Goal: Information Seeking & Learning: Learn about a topic

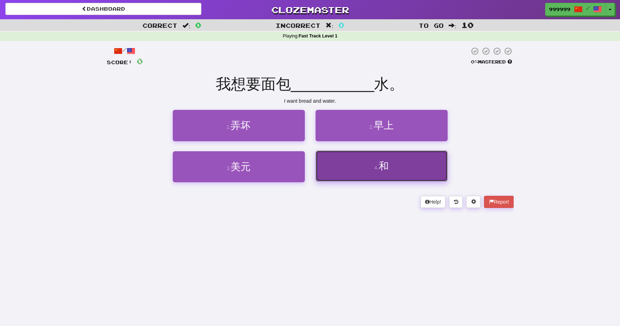
click at [352, 162] on button "4 . 和" at bounding box center [381, 166] width 132 height 31
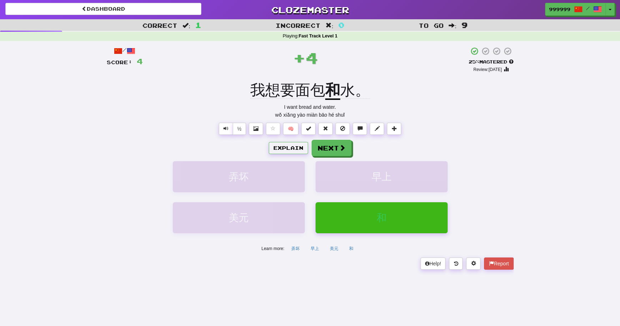
click at [336, 93] on u "和" at bounding box center [332, 91] width 15 height 18
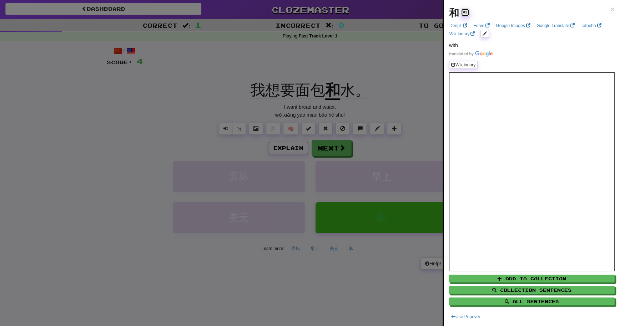
click at [467, 14] on button at bounding box center [465, 13] width 9 height 8
click at [243, 181] on div at bounding box center [310, 163] width 620 height 326
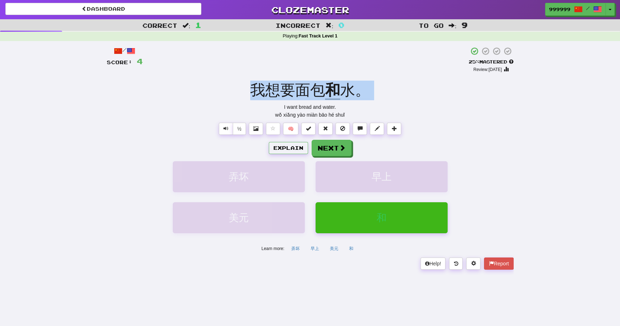
drag, startPoint x: 247, startPoint y: 101, endPoint x: 250, endPoint y: 86, distance: 15.6
click at [250, 86] on div "/ Score: 4 + 4 25 % Mastered Review: [DATE] 我想要面包 和 水。 I want bread and water. …" at bounding box center [310, 158] width 407 height 224
click at [260, 85] on span "我想要面包" at bounding box center [287, 90] width 75 height 17
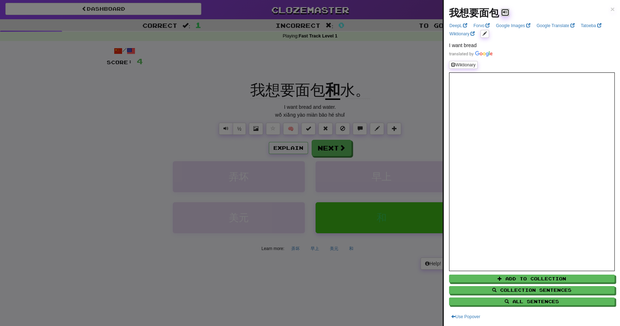
click at [505, 14] on span at bounding box center [505, 13] width 4 height 4
click at [505, 15] on span at bounding box center [505, 13] width 4 height 4
drag, startPoint x: 330, startPoint y: 50, endPoint x: 316, endPoint y: 61, distance: 17.8
click at [329, 51] on div at bounding box center [310, 163] width 620 height 326
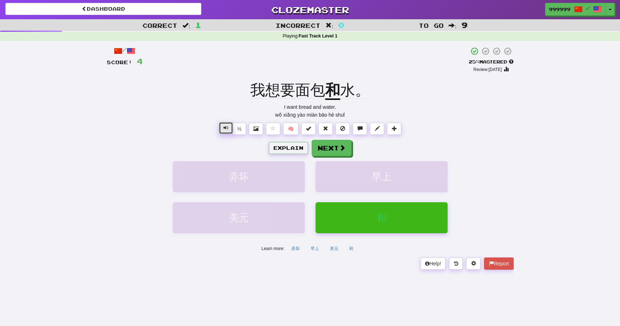
click at [223, 129] on button "Text-to-speech controls" at bounding box center [226, 129] width 14 height 12
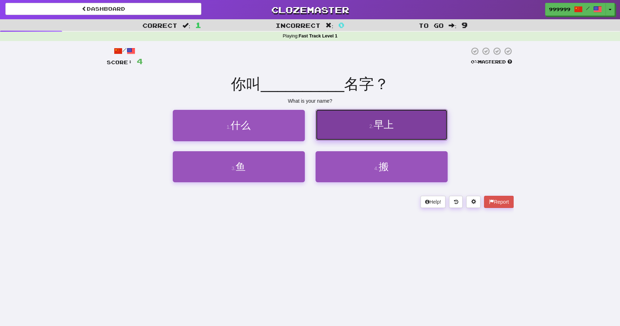
click at [340, 136] on button "2 . 早上" at bounding box center [381, 125] width 132 height 31
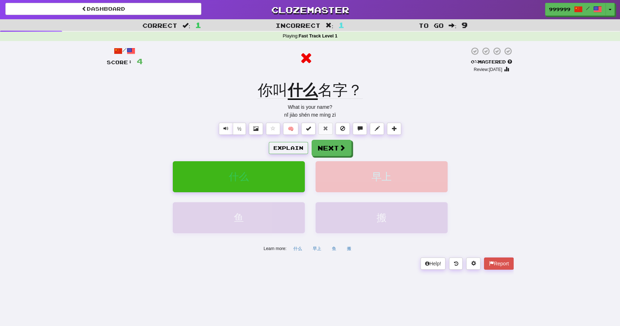
click at [298, 91] on u "什么" at bounding box center [303, 91] width 30 height 18
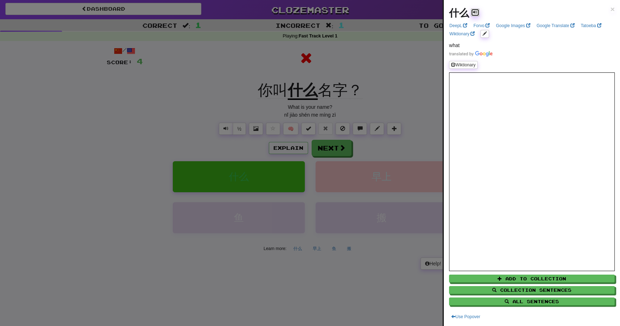
click at [477, 14] on button at bounding box center [475, 13] width 9 height 8
drag, startPoint x: 366, startPoint y: 73, endPoint x: 310, endPoint y: 92, distance: 59.3
click at [363, 74] on div at bounding box center [310, 163] width 620 height 326
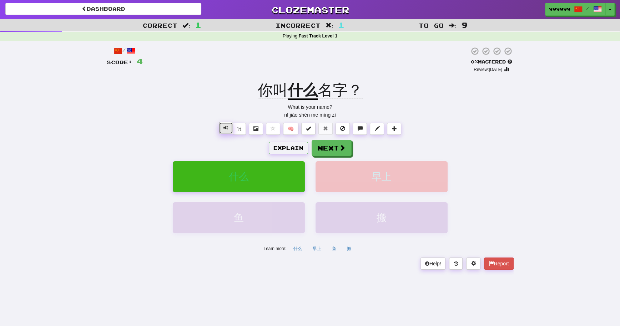
click at [226, 132] on button "Text-to-speech controls" at bounding box center [226, 129] width 14 height 12
drag, startPoint x: 270, startPoint y: 98, endPoint x: 279, endPoint y: 97, distance: 8.9
click at [279, 97] on div "你叫 什么 名字？" at bounding box center [310, 91] width 407 height 20
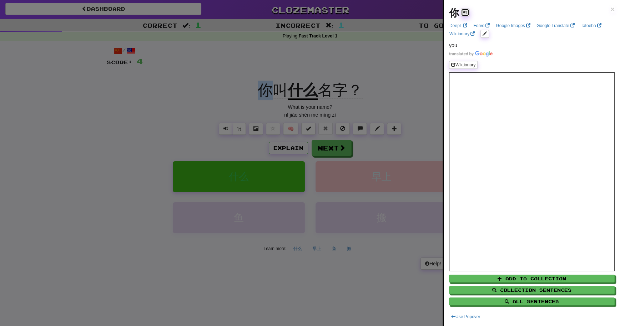
click at [462, 10] on button at bounding box center [465, 13] width 9 height 8
click at [361, 60] on div at bounding box center [310, 163] width 620 height 326
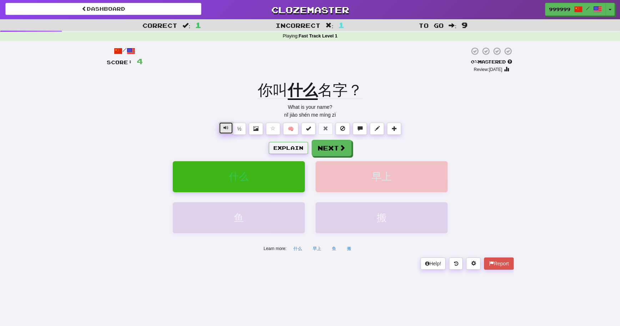
click at [228, 127] on button "Text-to-speech controls" at bounding box center [226, 129] width 14 height 12
click at [237, 125] on button "½" at bounding box center [240, 129] width 14 height 12
drag, startPoint x: 279, startPoint y: 93, endPoint x: 284, endPoint y: 94, distance: 5.8
click at [284, 94] on span "你叫" at bounding box center [273, 90] width 30 height 17
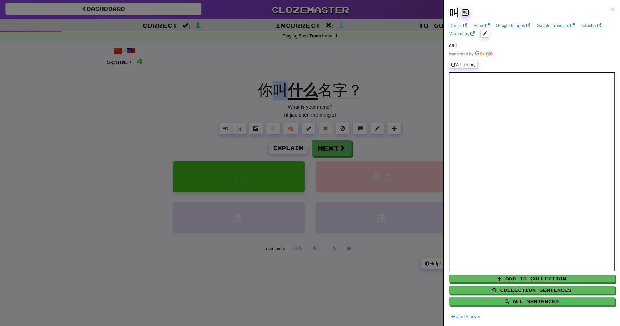
click at [461, 13] on button at bounding box center [465, 13] width 9 height 8
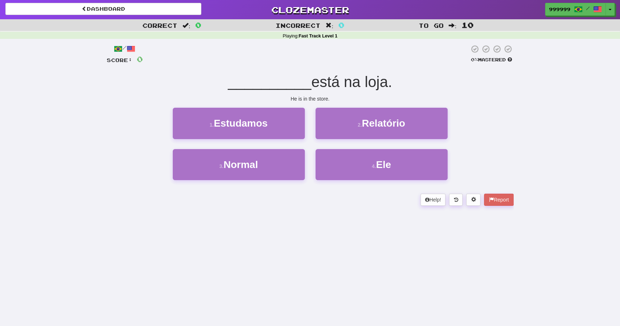
scroll to position [4, 0]
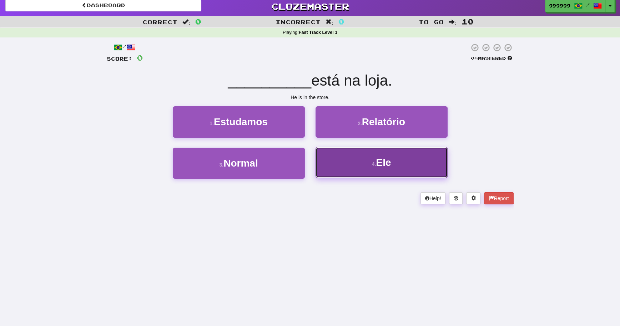
click at [368, 148] on div "4 . Ele" at bounding box center [381, 168] width 143 height 41
click at [357, 150] on button "4 . Ele" at bounding box center [381, 163] width 134 height 32
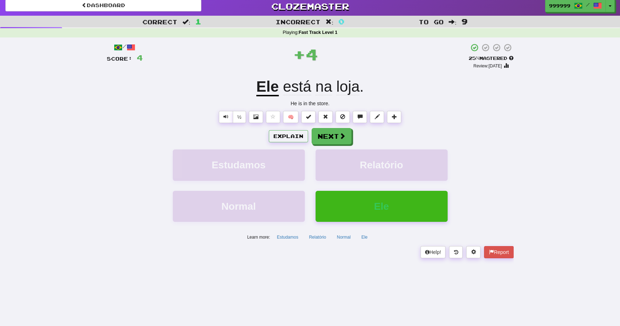
click at [263, 88] on u "Ele" at bounding box center [267, 87] width 22 height 18
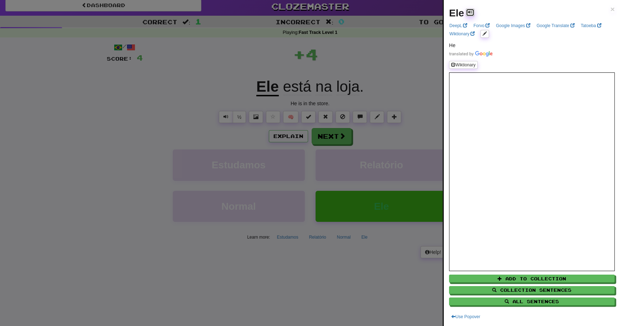
click at [471, 13] on span at bounding box center [470, 13] width 4 height 4
drag, startPoint x: 344, startPoint y: 75, endPoint x: 298, endPoint y: 91, distance: 49.6
click at [344, 75] on div at bounding box center [310, 163] width 620 height 326
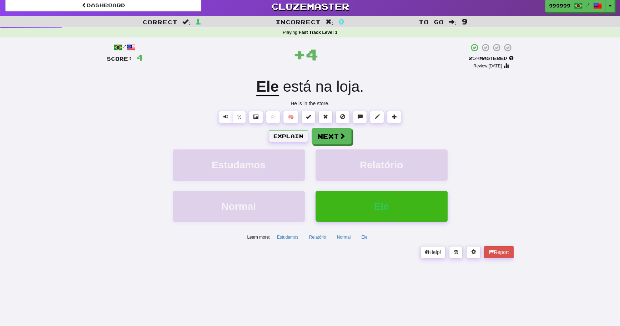
click at [294, 92] on span "está" at bounding box center [297, 86] width 28 height 17
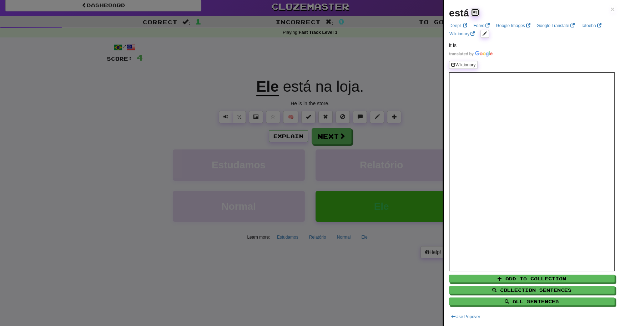
click at [479, 14] on button at bounding box center [475, 13] width 9 height 8
drag, startPoint x: 360, startPoint y: 83, endPoint x: 346, endPoint y: 91, distance: 15.7
click at [359, 84] on div at bounding box center [310, 163] width 620 height 326
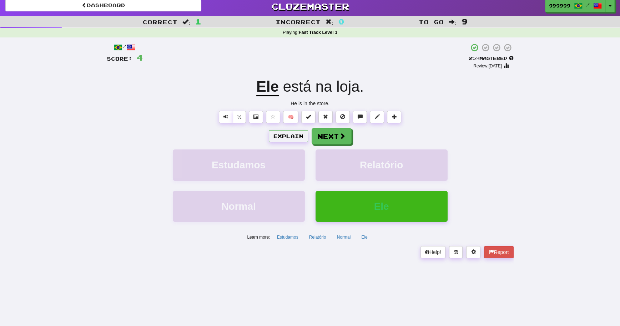
click at [322, 90] on span "na" at bounding box center [323, 86] width 17 height 17
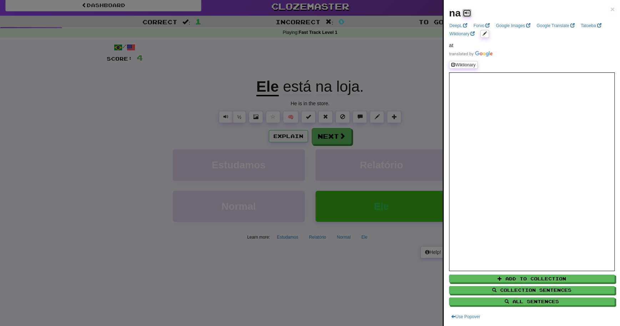
click at [471, 11] on div "na ×" at bounding box center [532, 13] width 166 height 16
click at [466, 14] on span at bounding box center [466, 13] width 4 height 4
click at [367, 81] on div at bounding box center [310, 163] width 620 height 326
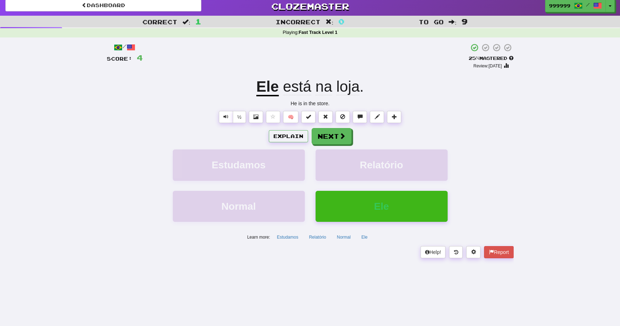
click at [348, 88] on span "loja" at bounding box center [347, 86] width 23 height 17
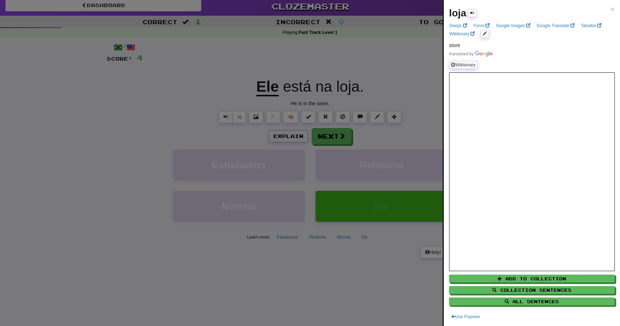
click at [467, 11] on div "loja" at bounding box center [462, 13] width 27 height 16
click at [471, 11] on span at bounding box center [472, 13] width 4 height 4
click at [401, 114] on div at bounding box center [310, 163] width 620 height 326
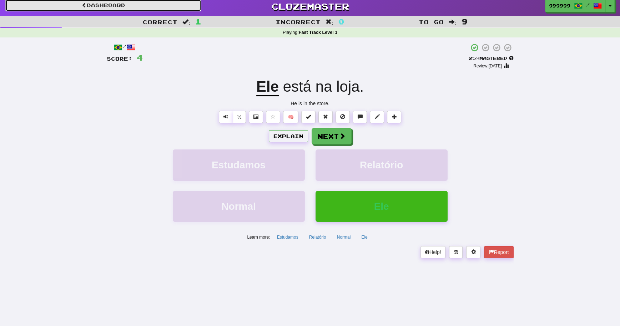
click at [166, 10] on link "Dashboard" at bounding box center [103, 5] width 196 height 12
